Goal: Check status: Verify the current state of an ongoing process or item

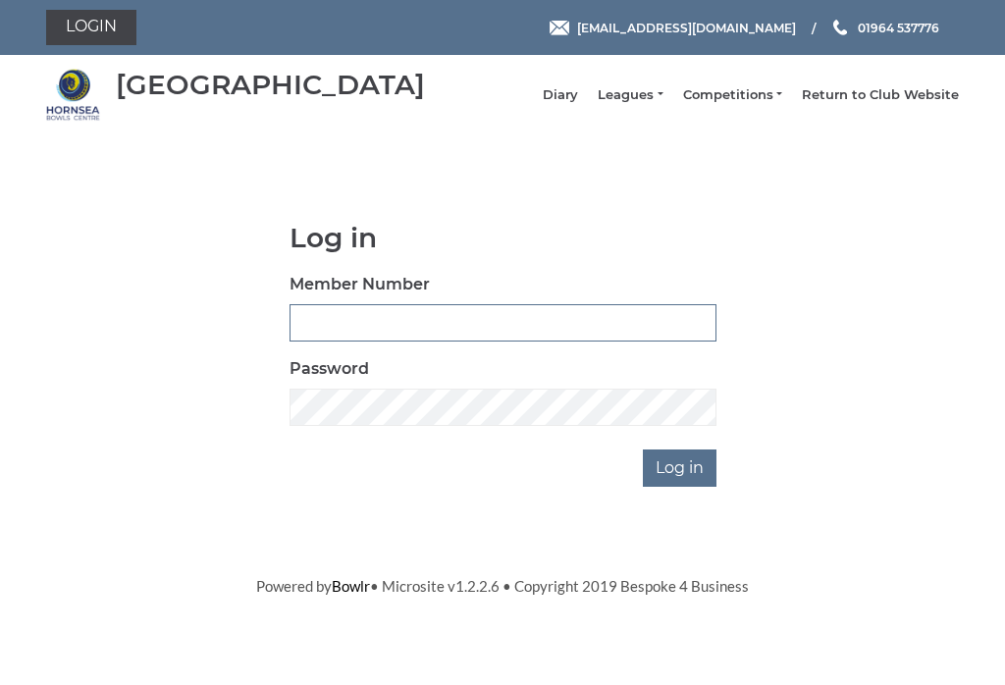
click at [374, 334] on input "Member Number" at bounding box center [503, 322] width 427 height 37
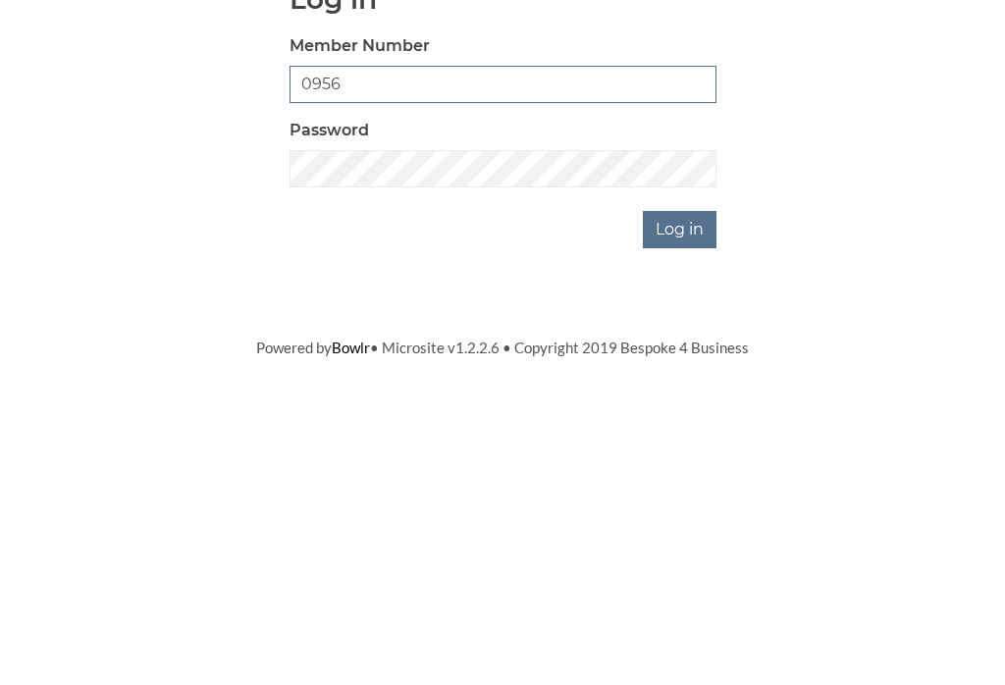
type input "0956"
click at [690, 450] on input "Log in" at bounding box center [680, 468] width 74 height 37
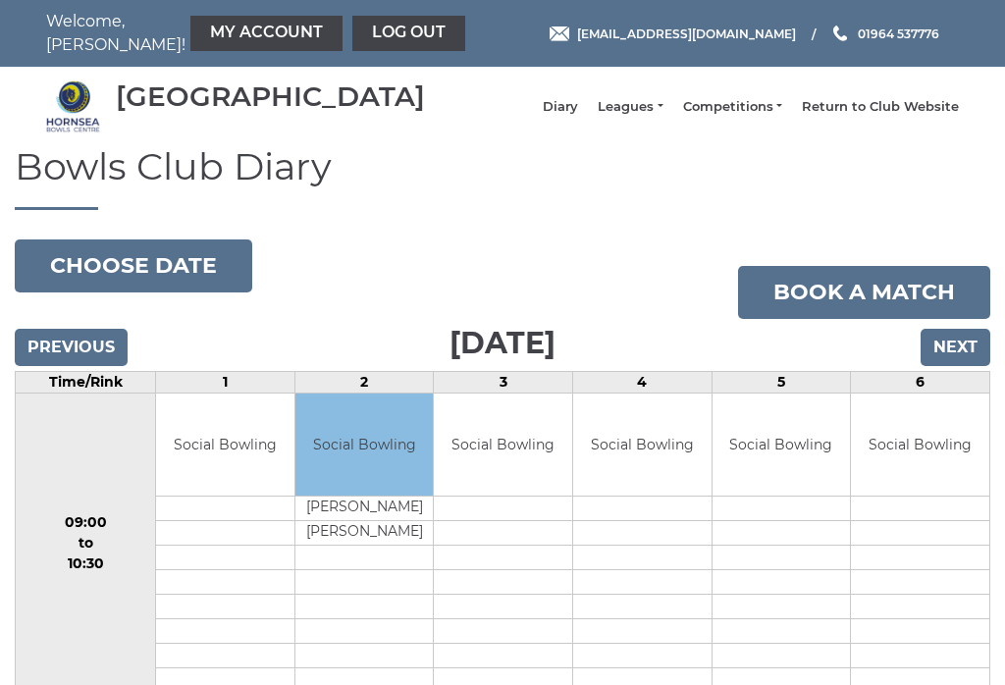
click at [655, 111] on link "Leagues" at bounding box center [630, 107] width 65 height 18
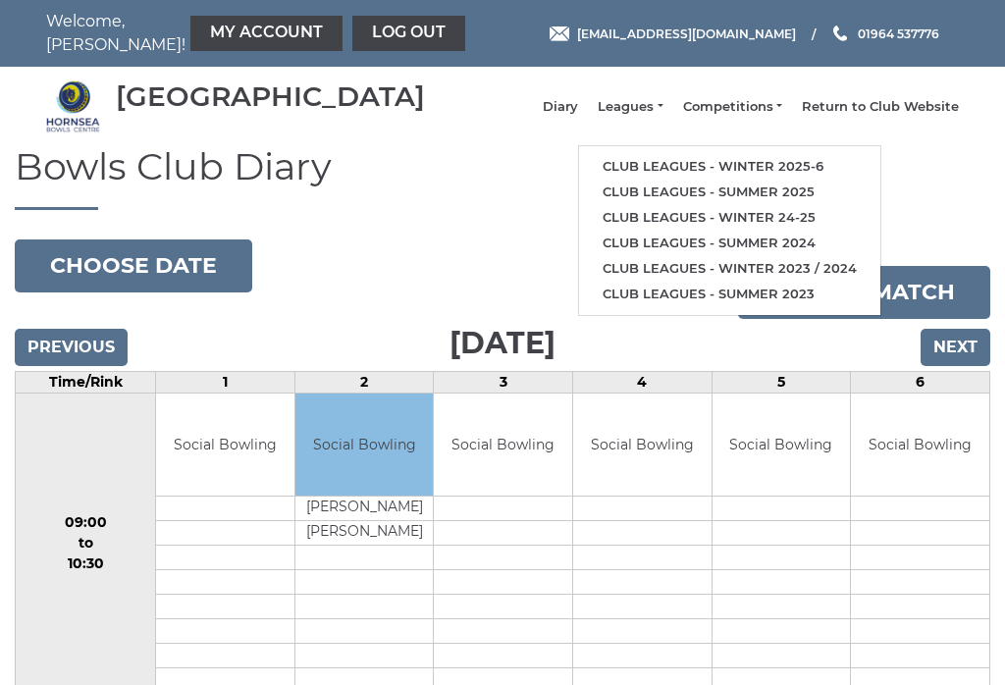
click at [689, 173] on link "Club leagues - Winter 2025-6" at bounding box center [729, 167] width 301 height 26
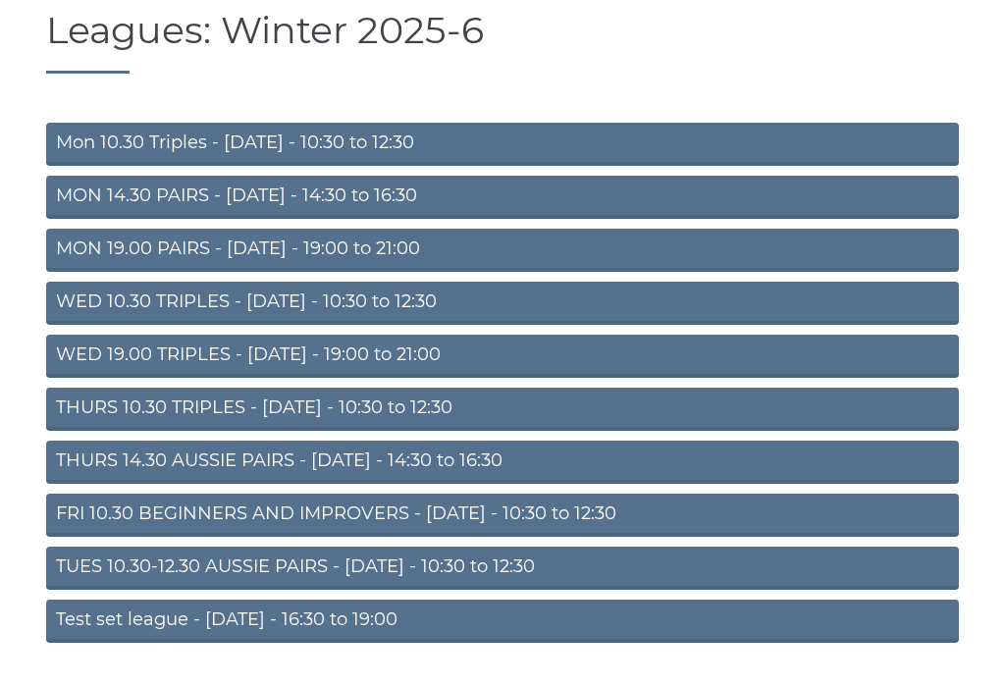
scroll to position [136, 0]
click at [273, 473] on link "THURS 14.30 AUSSIE PAIRS - [DATE] - 14:30 to 16:30" at bounding box center [502, 462] width 913 height 43
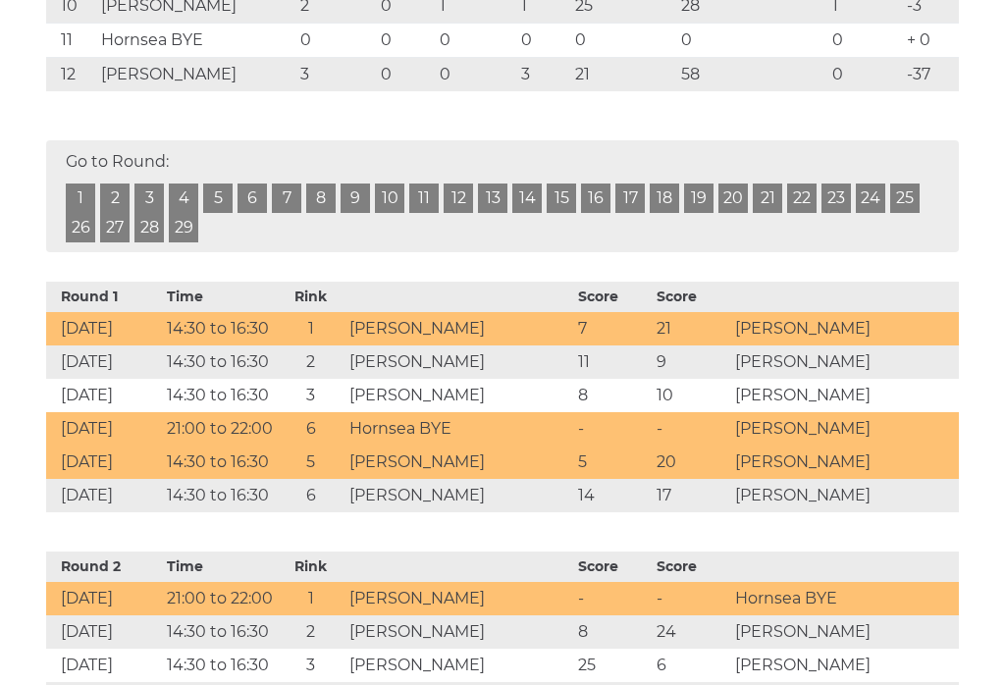
scroll to position [790, 0]
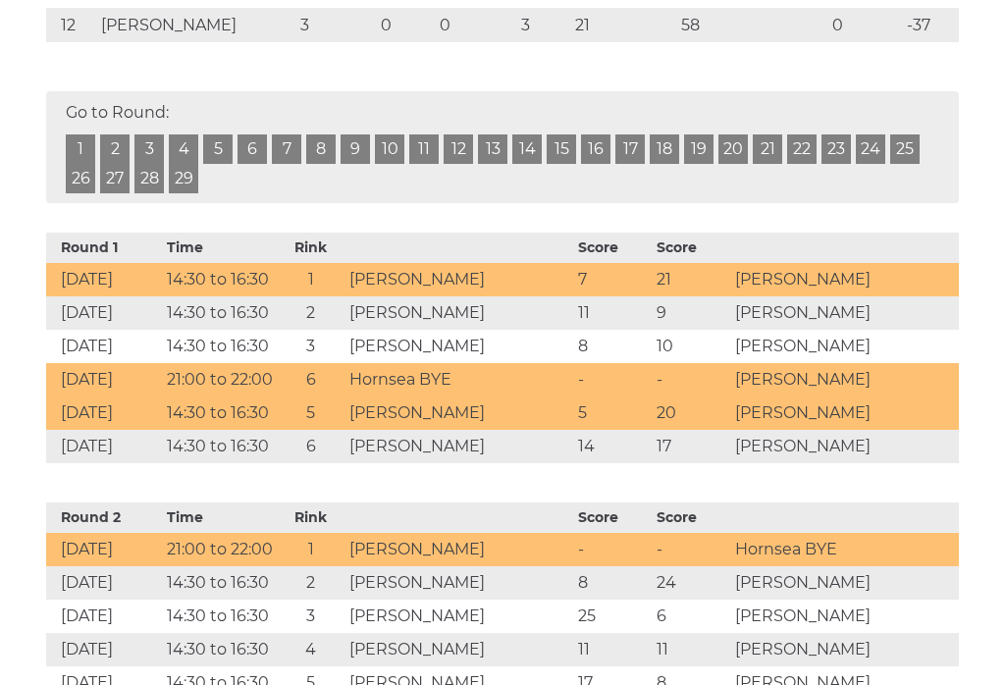
scroll to position [835, 0]
